Goal: Find specific page/section: Find specific page/section

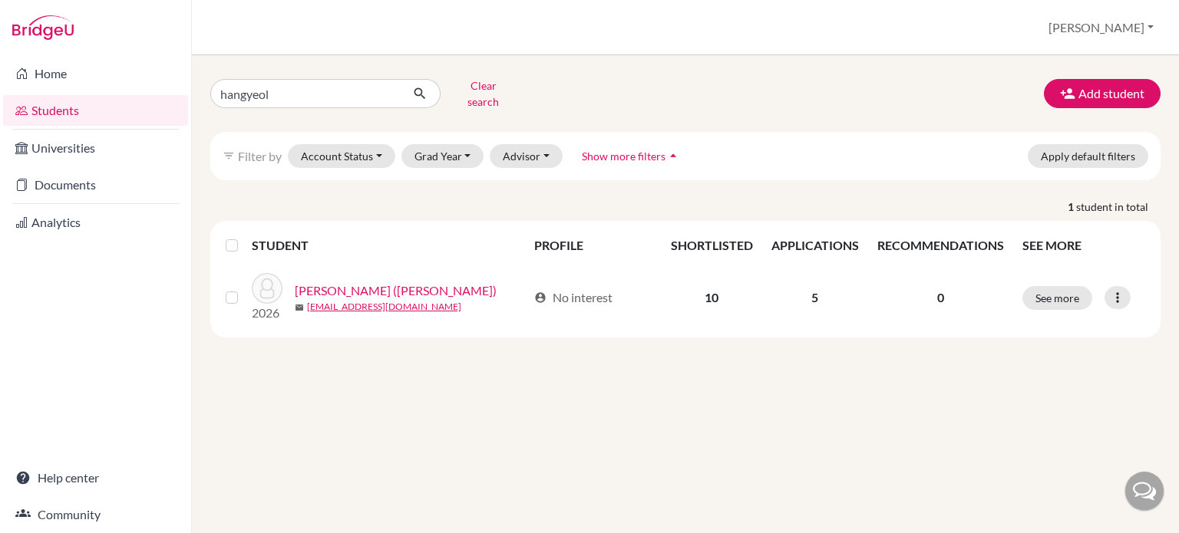
drag, startPoint x: 310, startPoint y: 88, endPoint x: 169, endPoint y: 94, distance: 141.4
click at [169, 94] on div "Home Students Universities Documents Analytics Help center Community Students o…" at bounding box center [589, 266] width 1179 height 533
type input "y"
type input "[PERSON_NAME]"
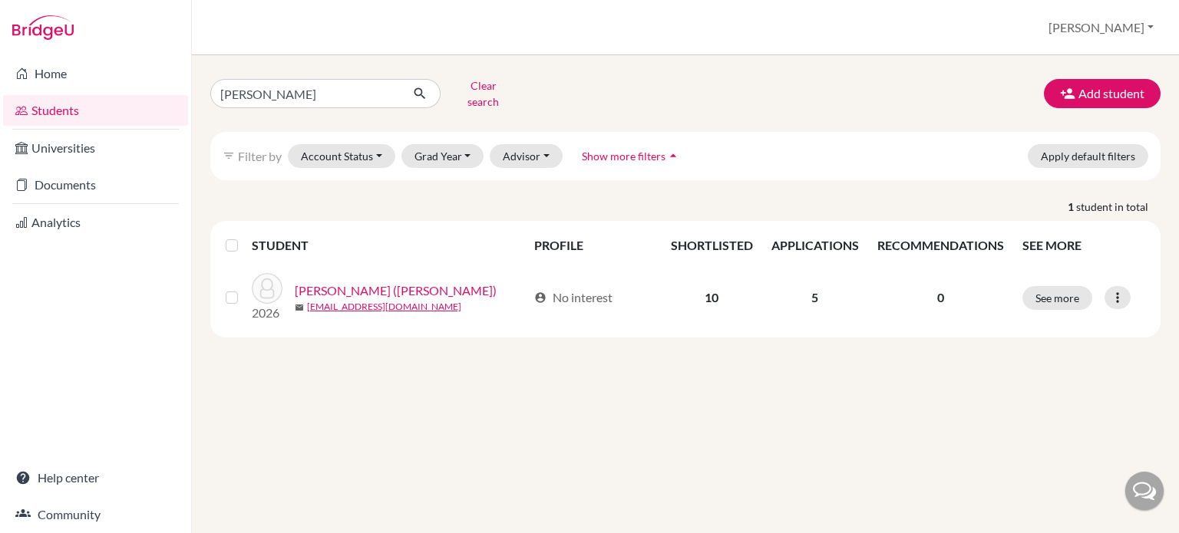
click button "submit" at bounding box center [420, 93] width 41 height 29
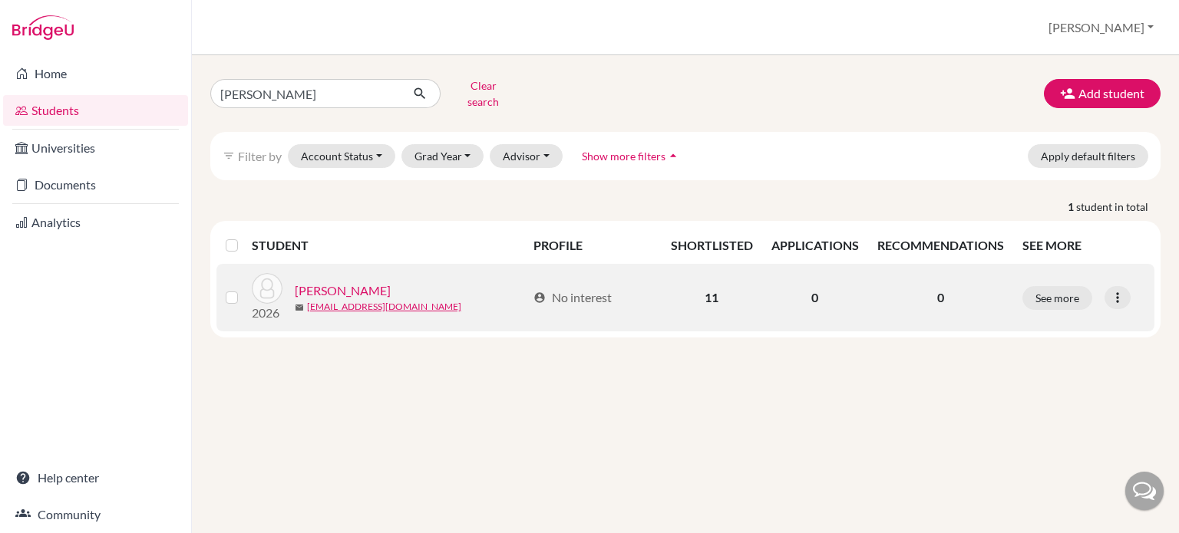
click at [332, 282] on link "[PERSON_NAME]" at bounding box center [343, 291] width 96 height 18
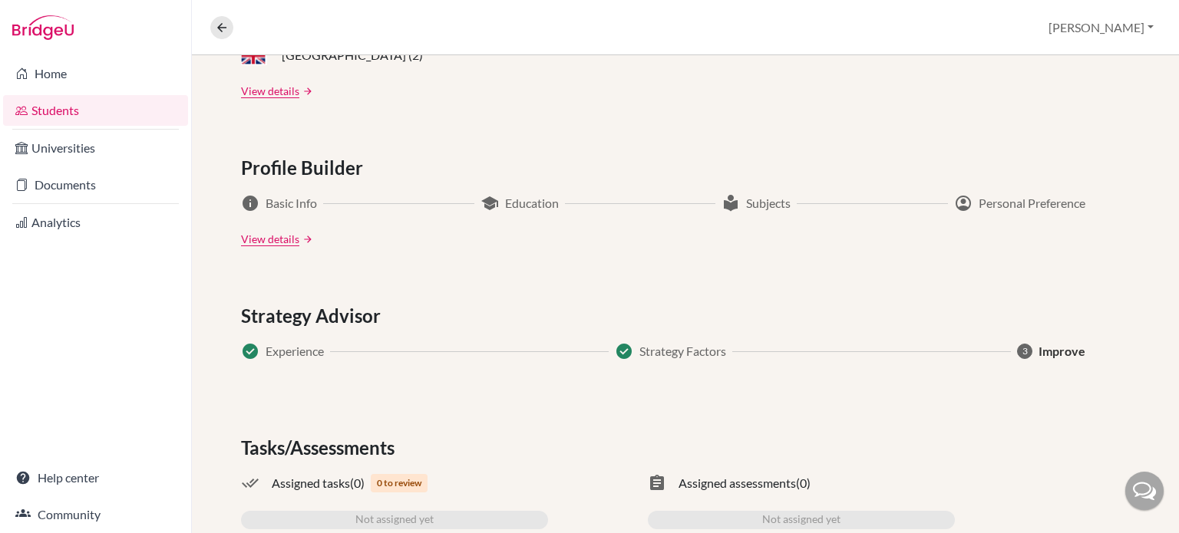
scroll to position [460, 0]
